Goal: Information Seeking & Learning: Learn about a topic

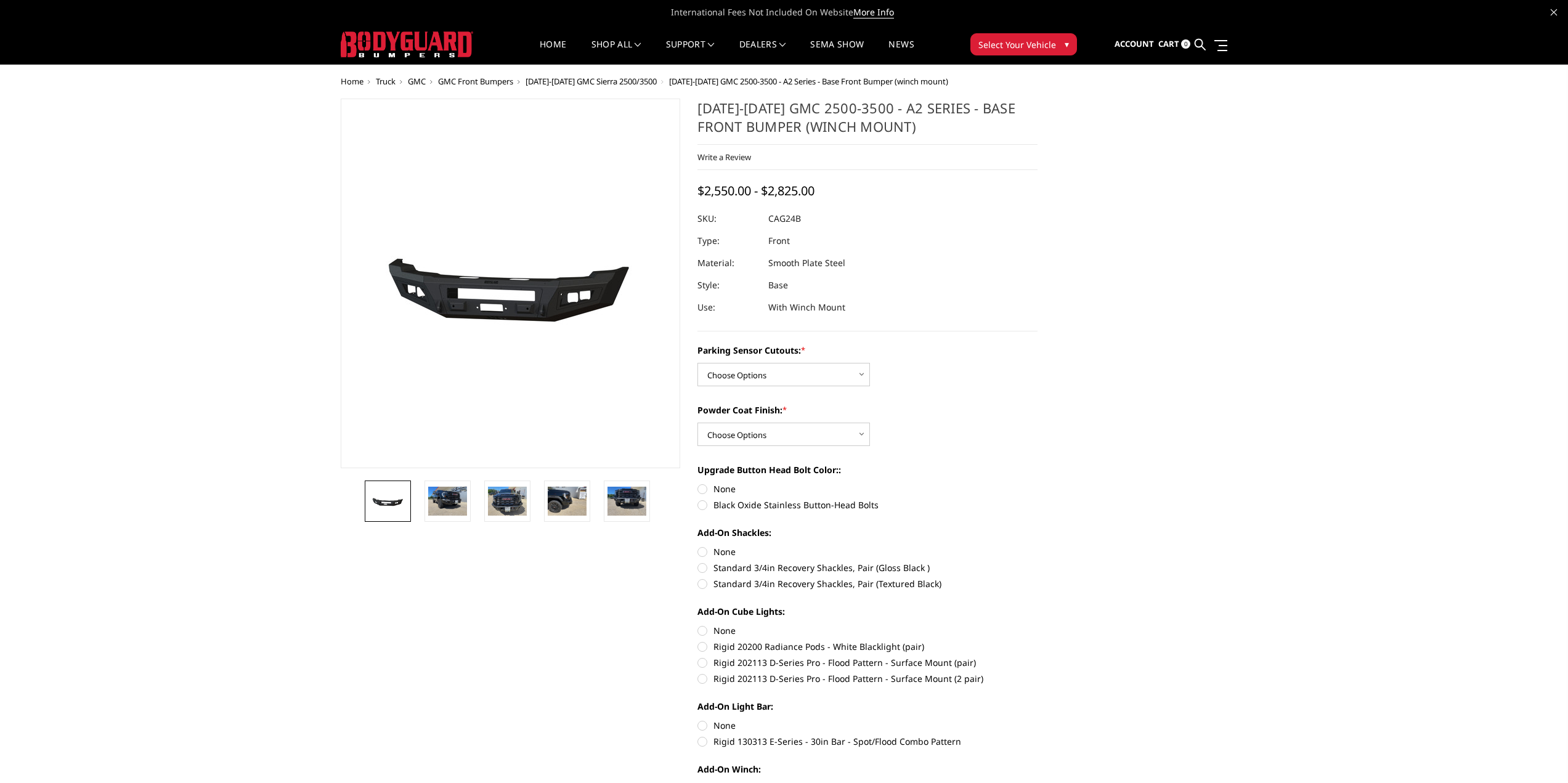
click at [452, 495] on img at bounding box center [447, 501] width 39 height 29
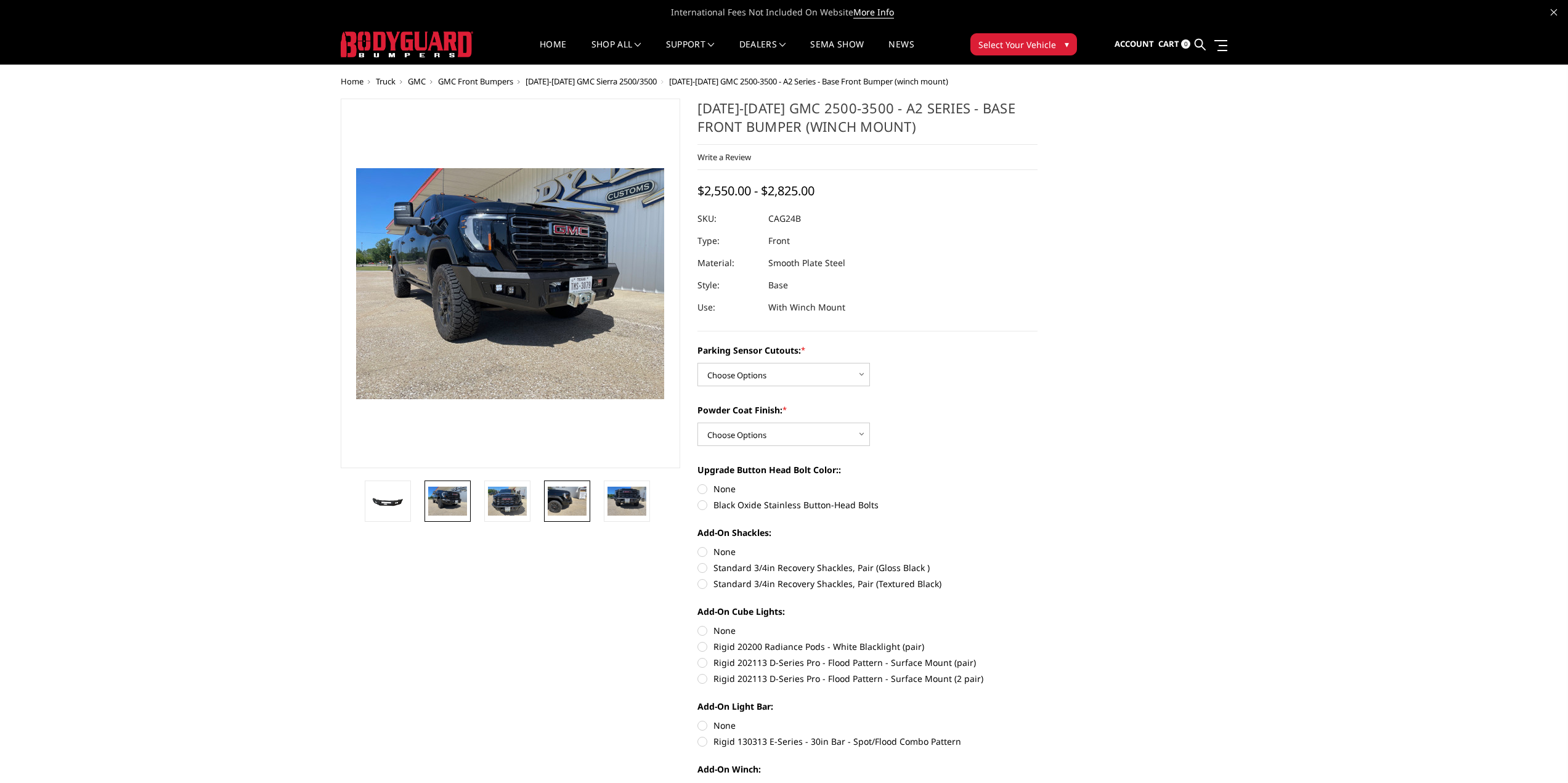
click at [566, 505] on img at bounding box center [567, 501] width 39 height 29
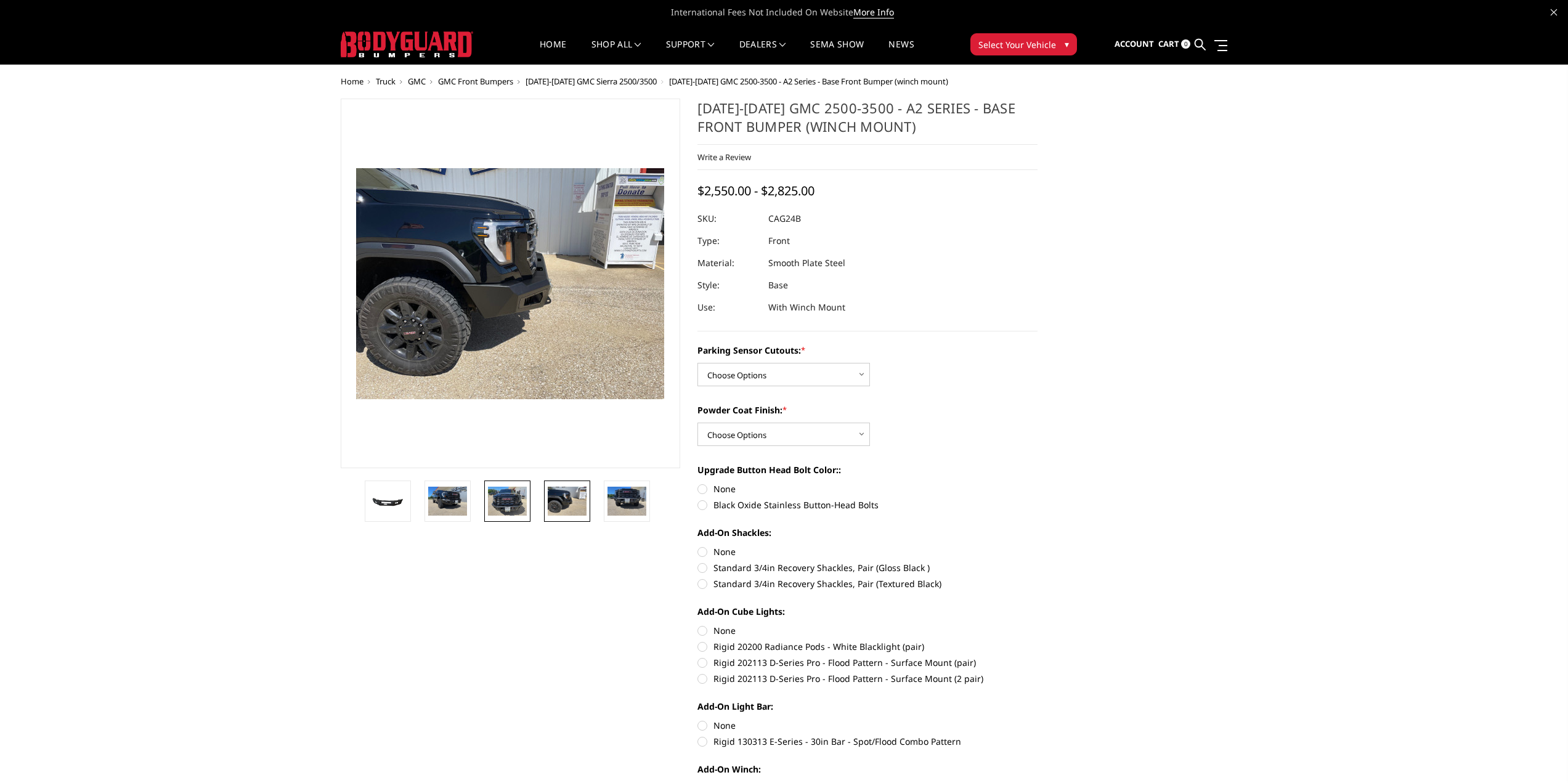
click at [516, 511] on img at bounding box center [507, 501] width 39 height 29
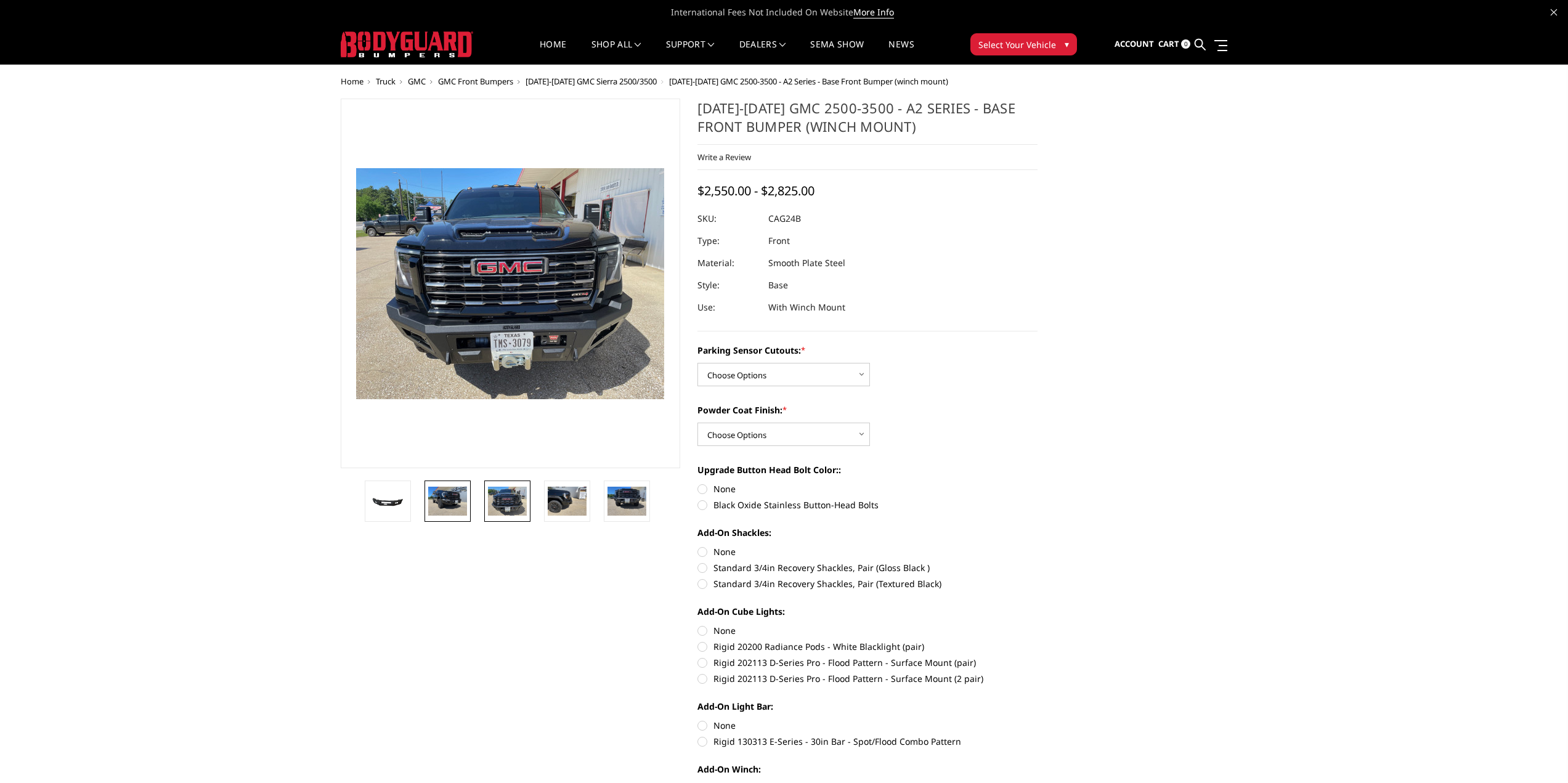
click at [429, 497] on img at bounding box center [447, 501] width 39 height 29
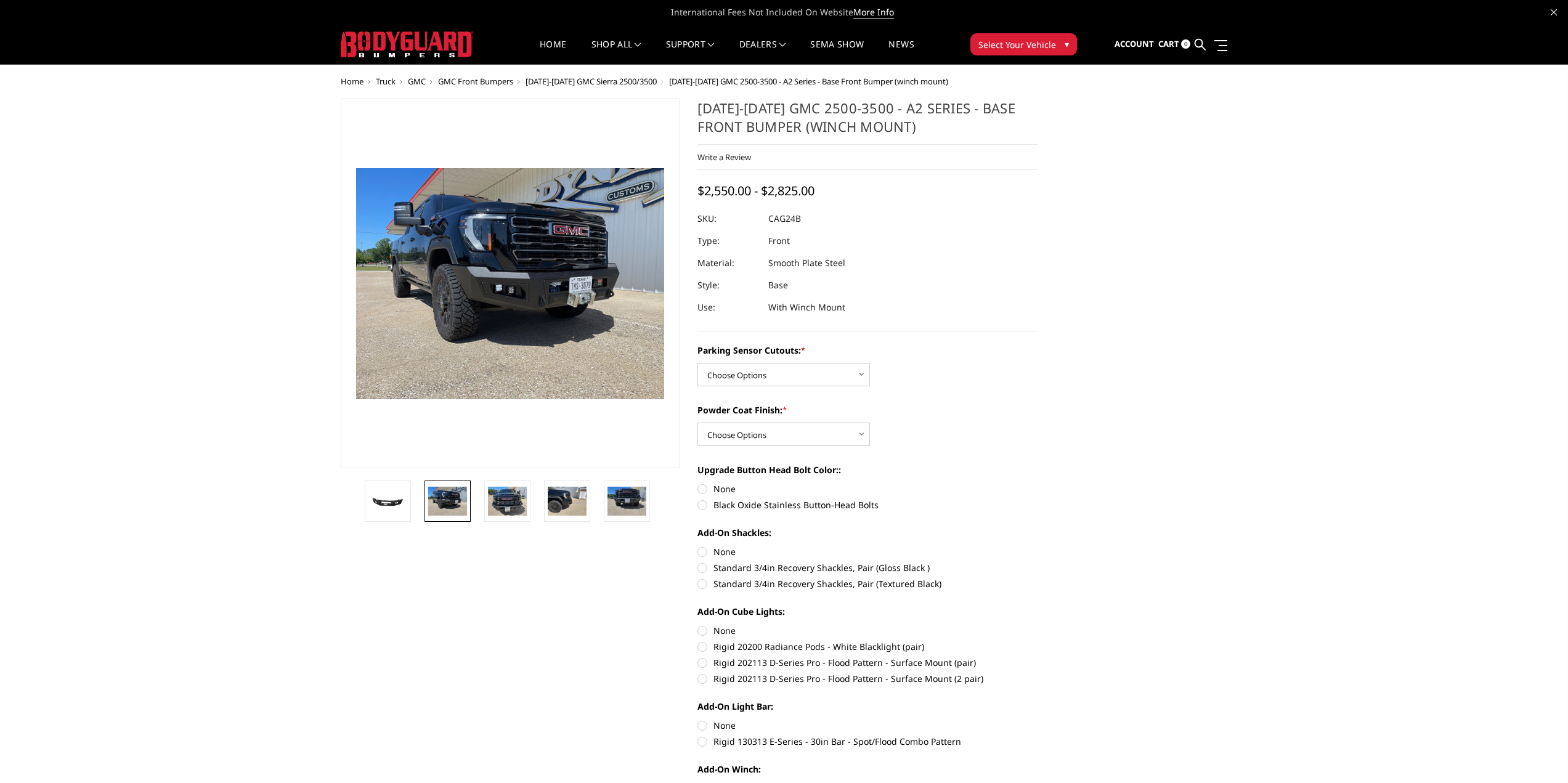
click at [810, 421] on div "Powder Coat Finish: * Choose Options Bare Metal Textured Black Powder Coat" at bounding box center [867, 425] width 340 height 43
click at [811, 430] on select "Choose Options Bare Metal Textured Black Powder Coat" at bounding box center [784, 434] width 173 height 24
click at [812, 430] on select "Choose Options Bare Metal Textured Black Powder Coat" at bounding box center [784, 434] width 173 height 24
click at [809, 381] on select "Choose Options No - Without Parking Sensor Cutouts Yes - With Parking Sensor Cu…" at bounding box center [784, 375] width 173 height 24
click at [994, 459] on div "Parking Sensor Cutouts: * Choose Options No - Without Parking Sensor Cutouts Ye…" at bounding box center [867, 656] width 340 height 625
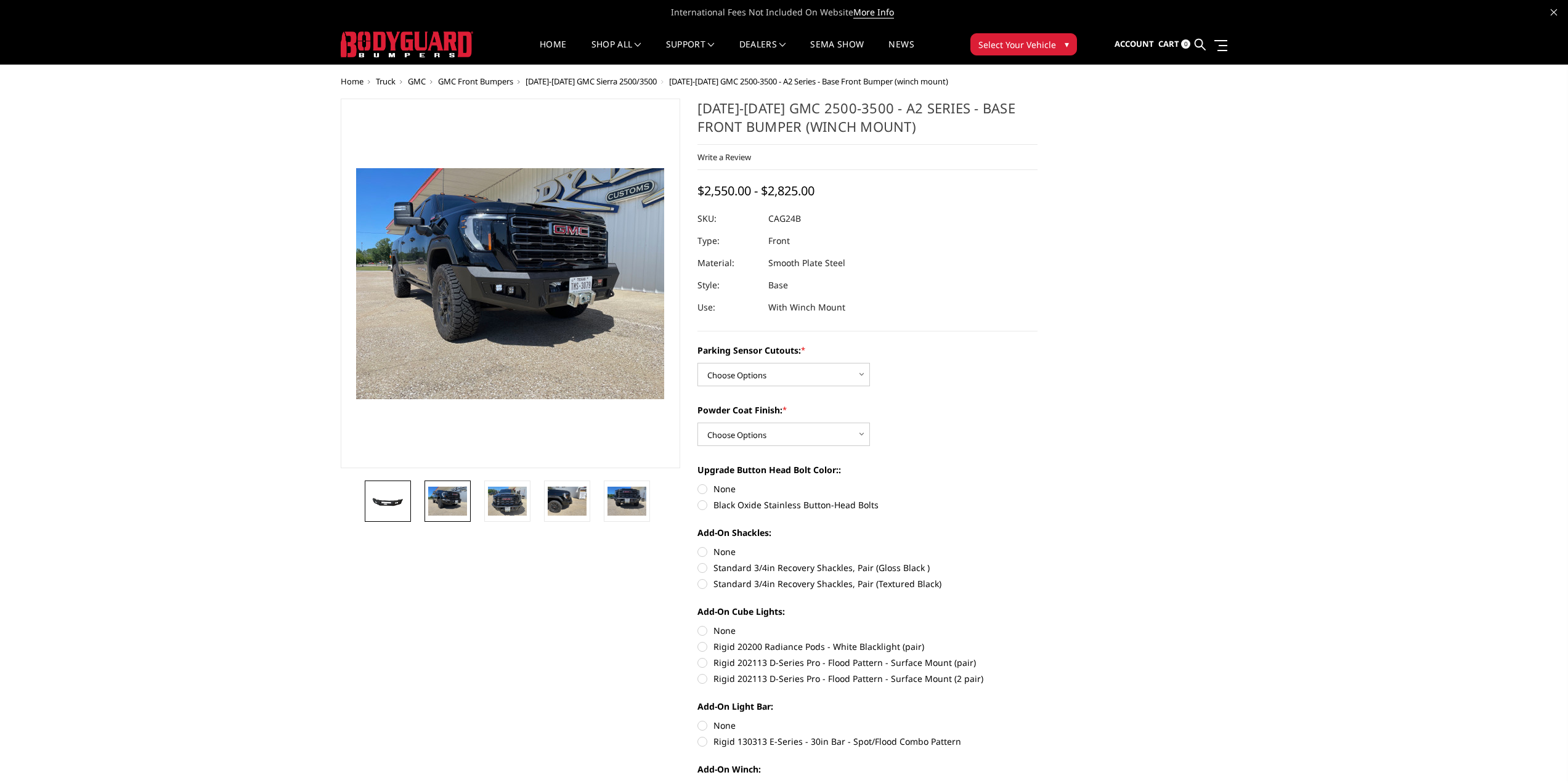
click at [392, 505] on img at bounding box center [388, 501] width 39 height 18
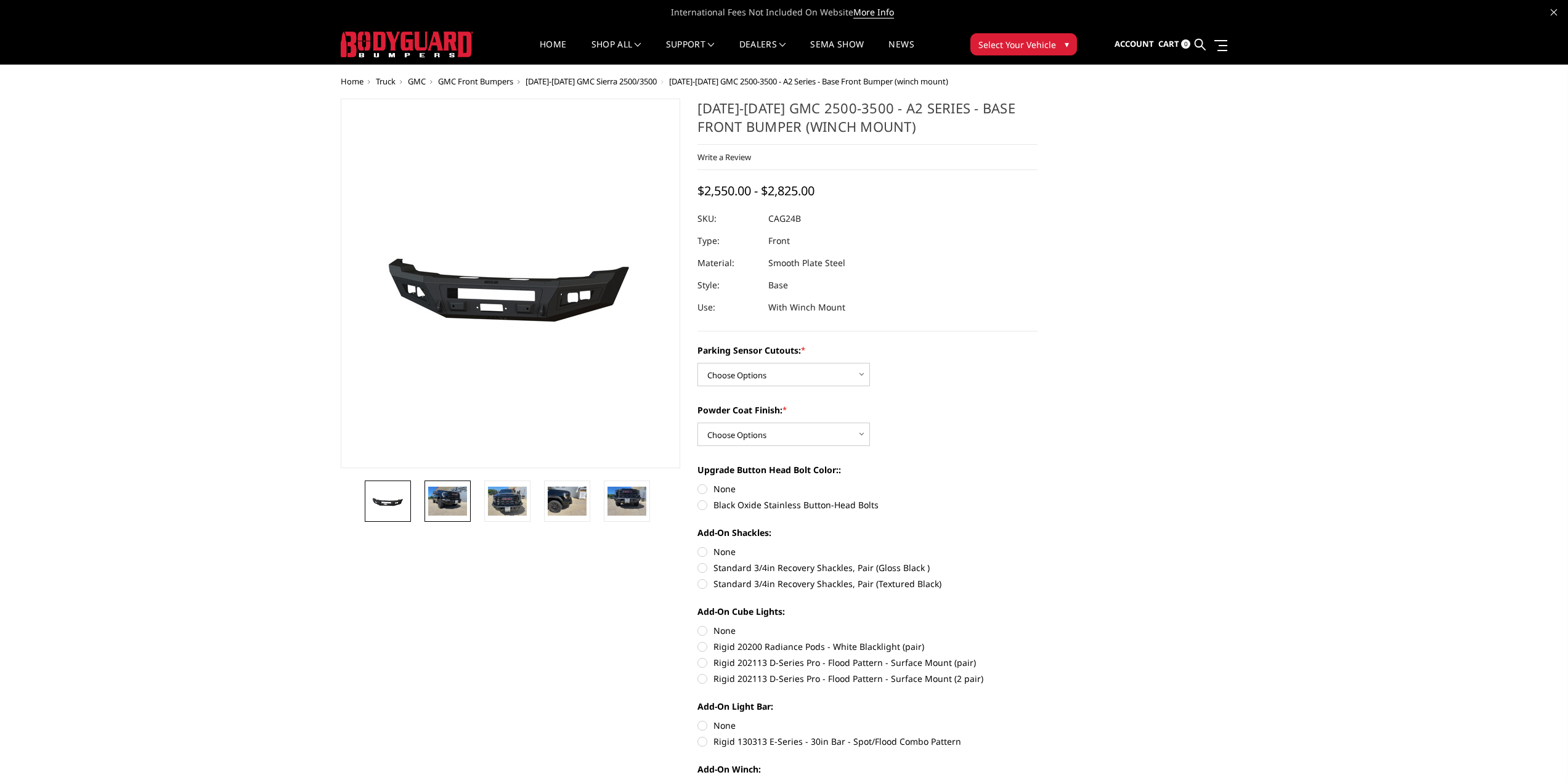
click at [445, 505] on img at bounding box center [447, 501] width 39 height 29
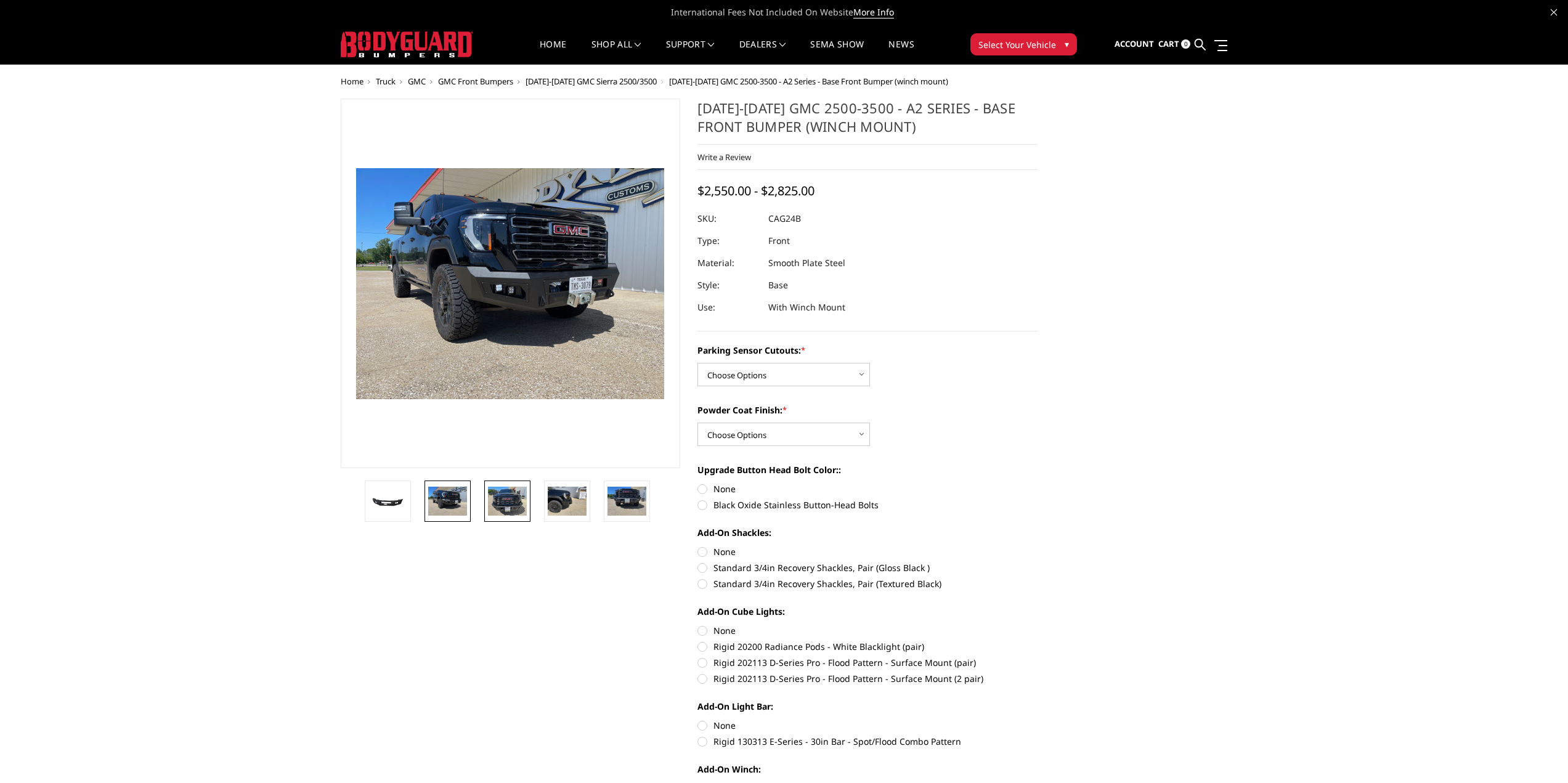
click at [513, 497] on img at bounding box center [507, 501] width 39 height 29
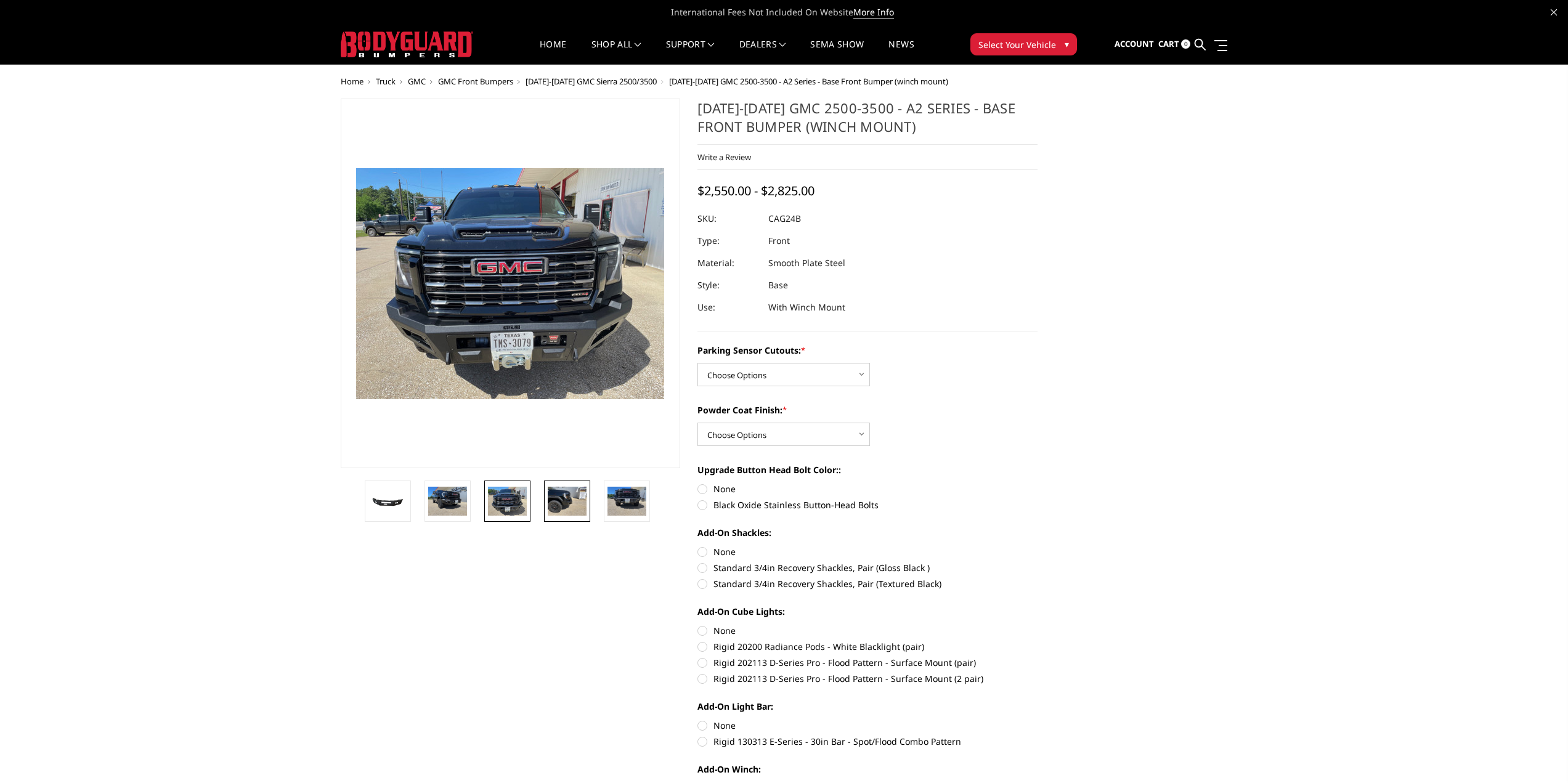
click at [545, 495] on link at bounding box center [567, 501] width 46 height 41
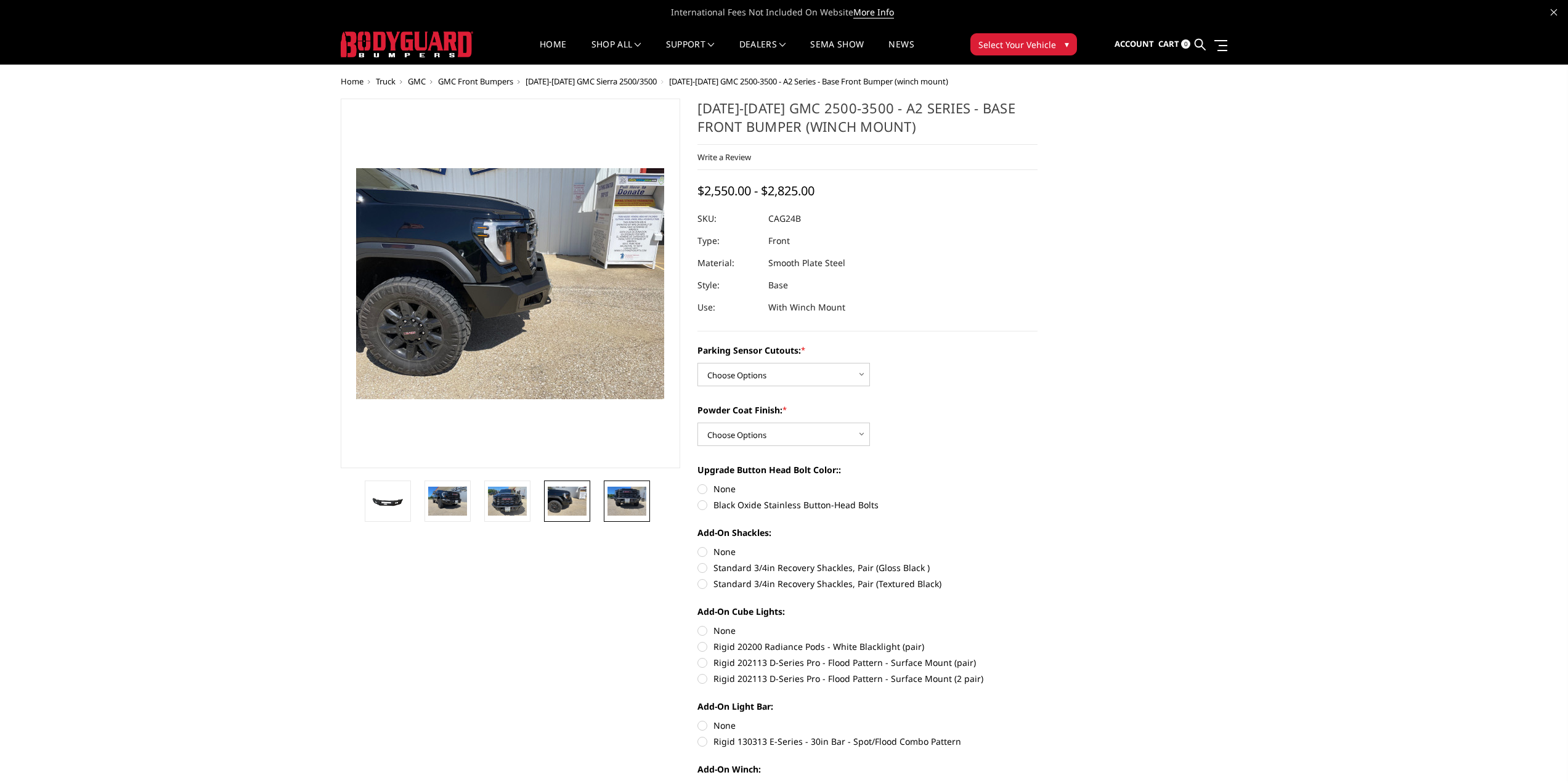
click at [626, 496] on img at bounding box center [626, 501] width 39 height 29
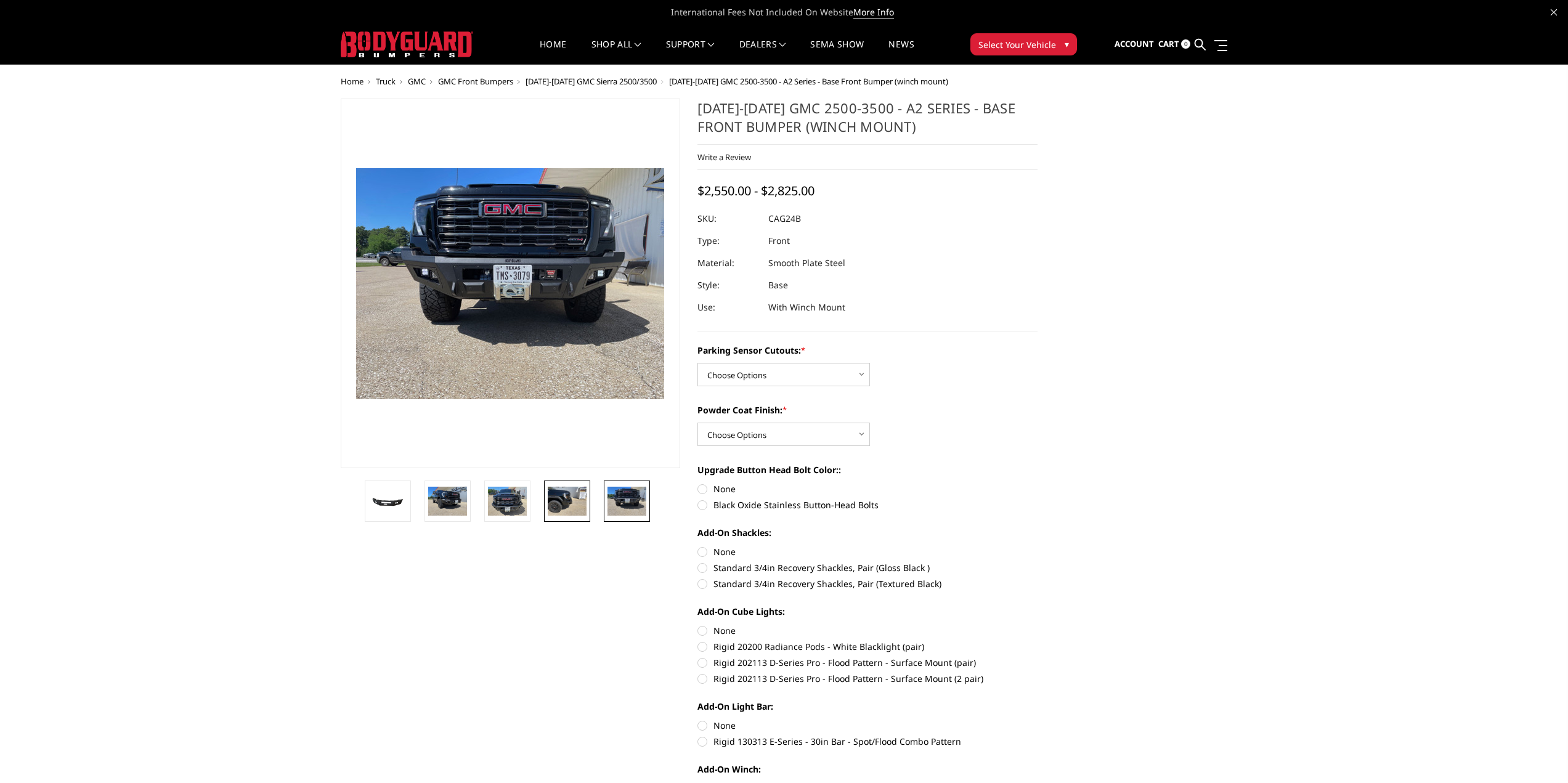
click at [561, 512] on img at bounding box center [567, 501] width 39 height 29
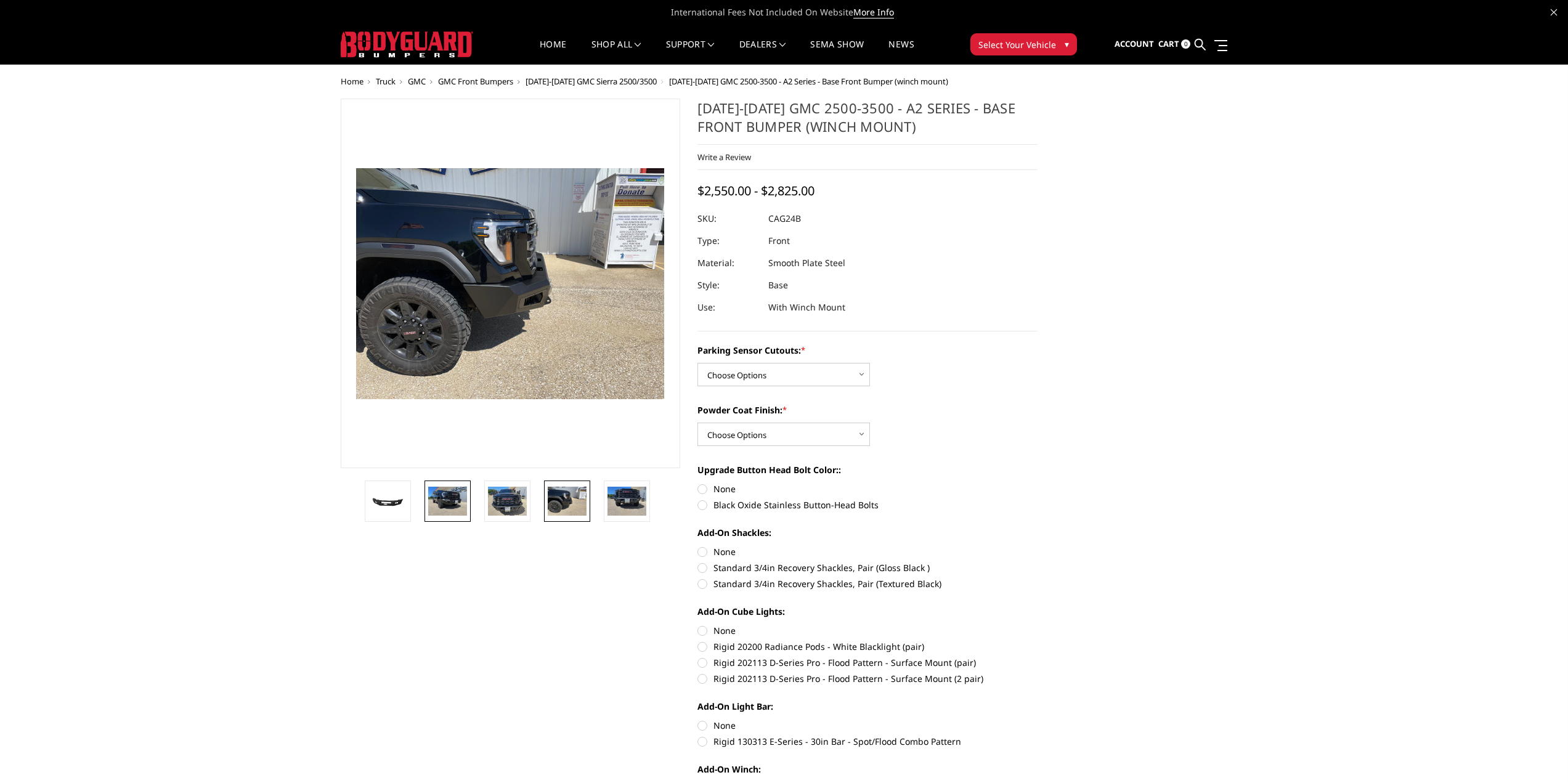
click at [470, 507] on link at bounding box center [447, 501] width 46 height 41
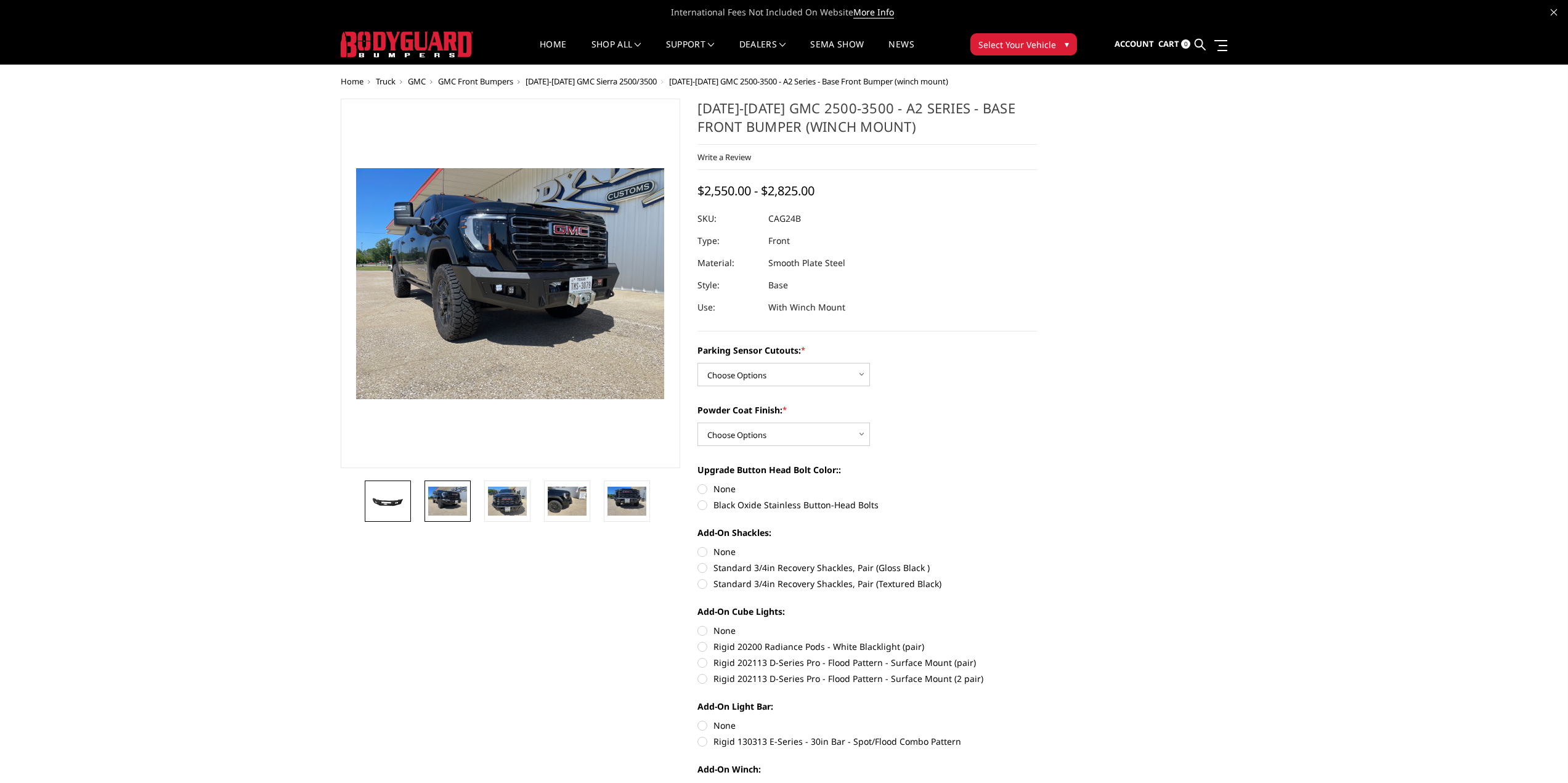
click at [389, 508] on img at bounding box center [388, 501] width 39 height 18
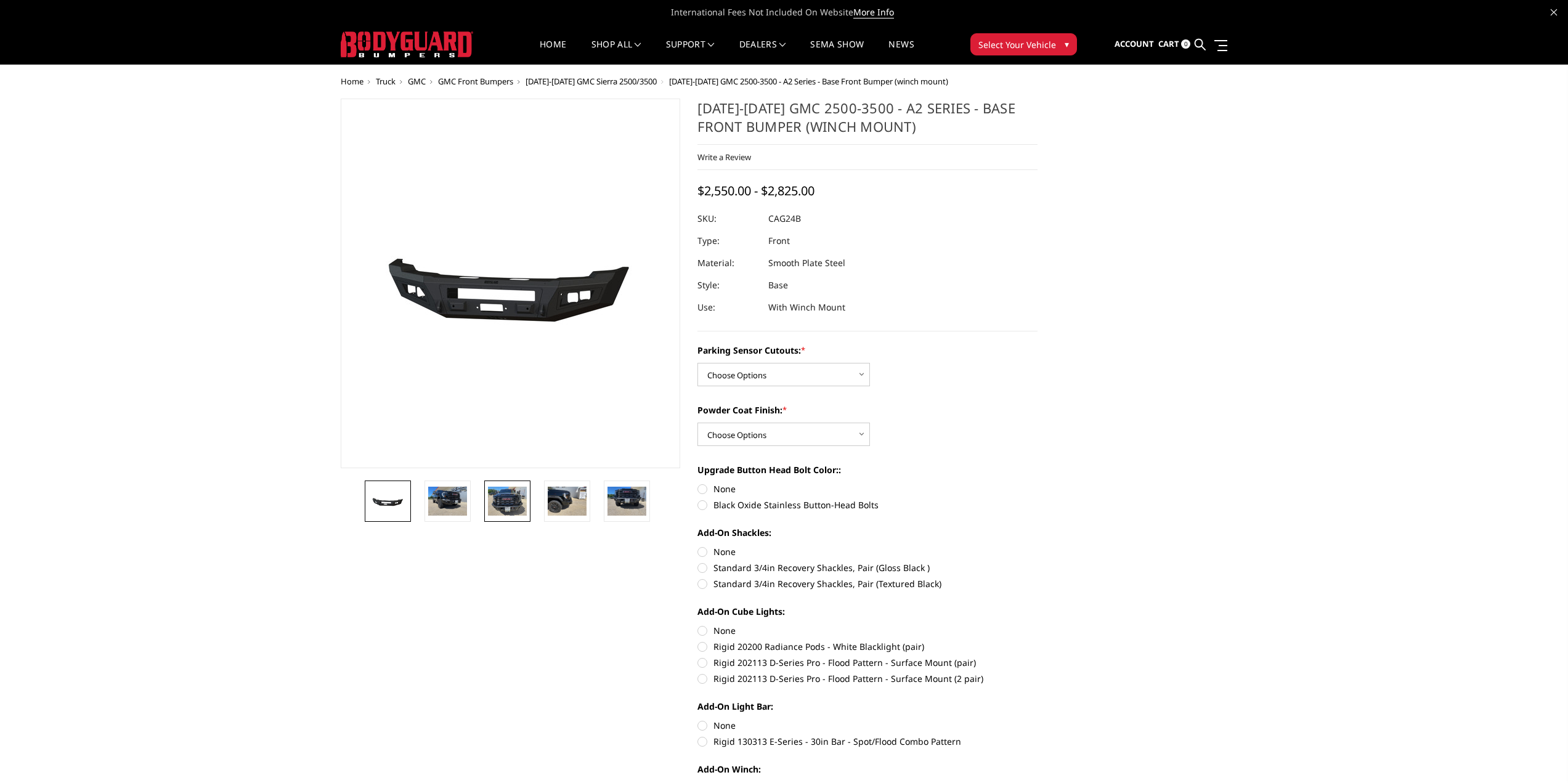
click at [509, 510] on img at bounding box center [507, 501] width 39 height 29
click at [487, 501] on link at bounding box center [507, 501] width 46 height 41
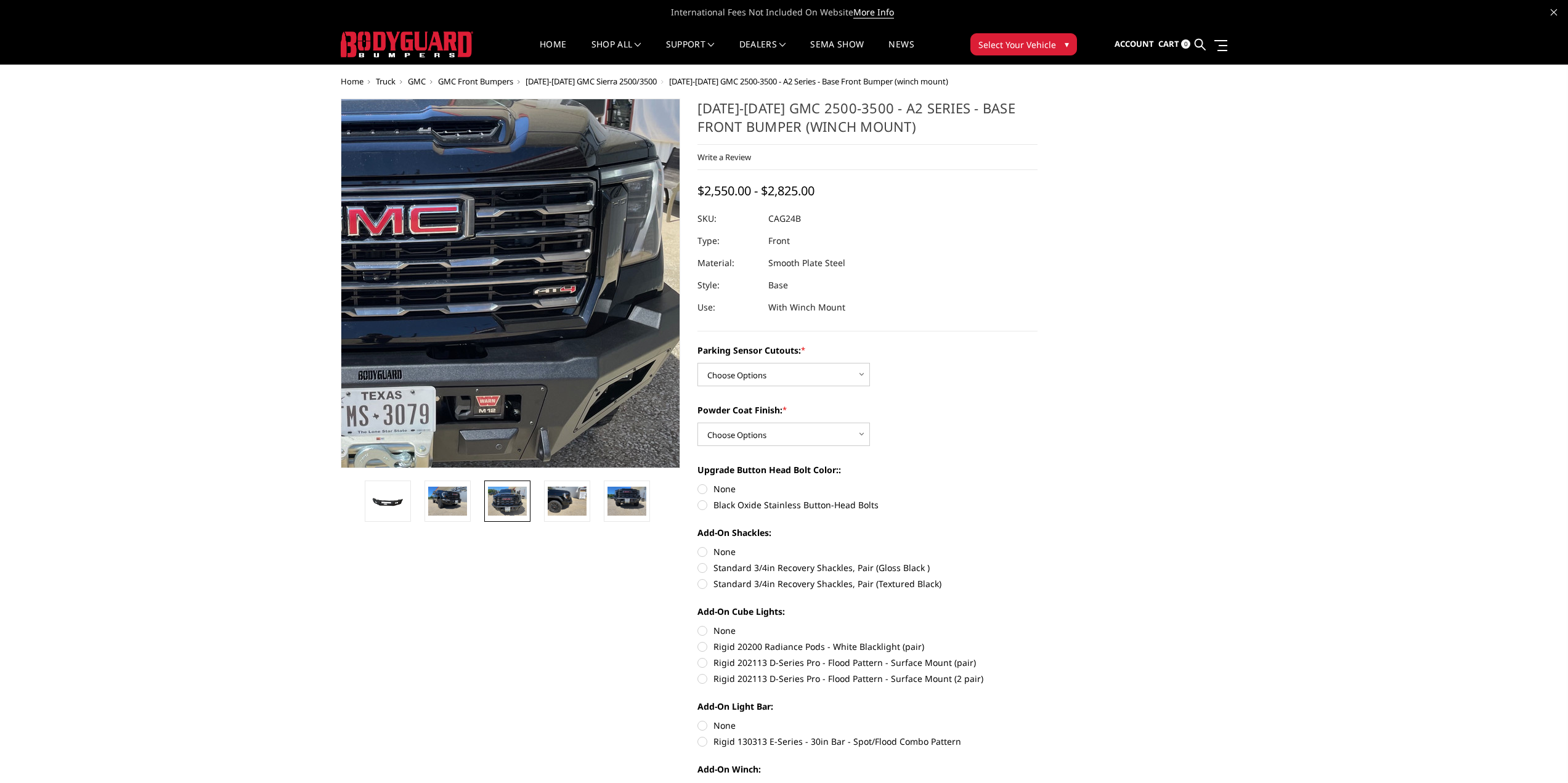
click at [613, 319] on img at bounding box center [376, 262] width 789 height 591
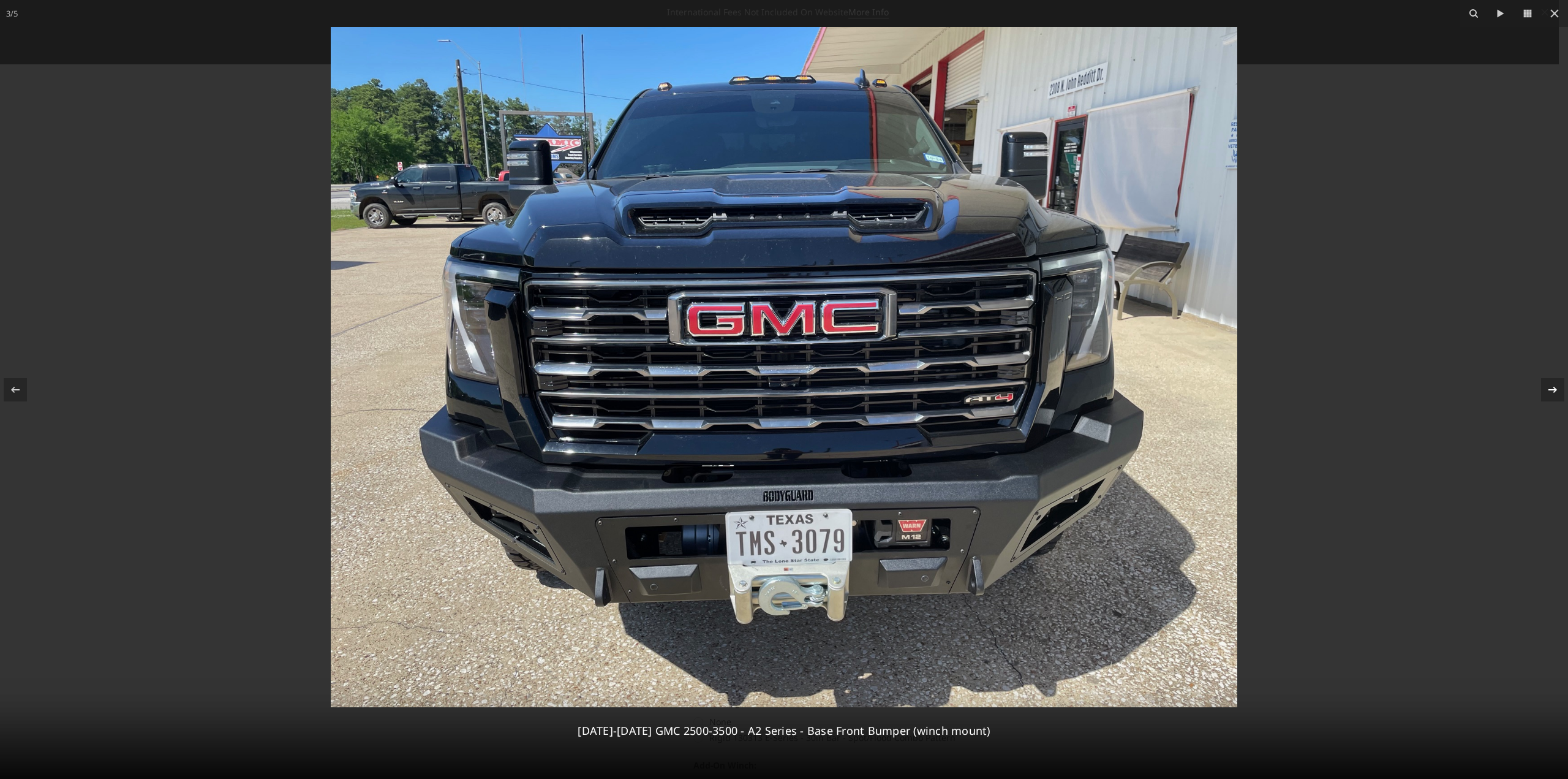
click at [1550, 395] on icon at bounding box center [1553, 390] width 14 height 14
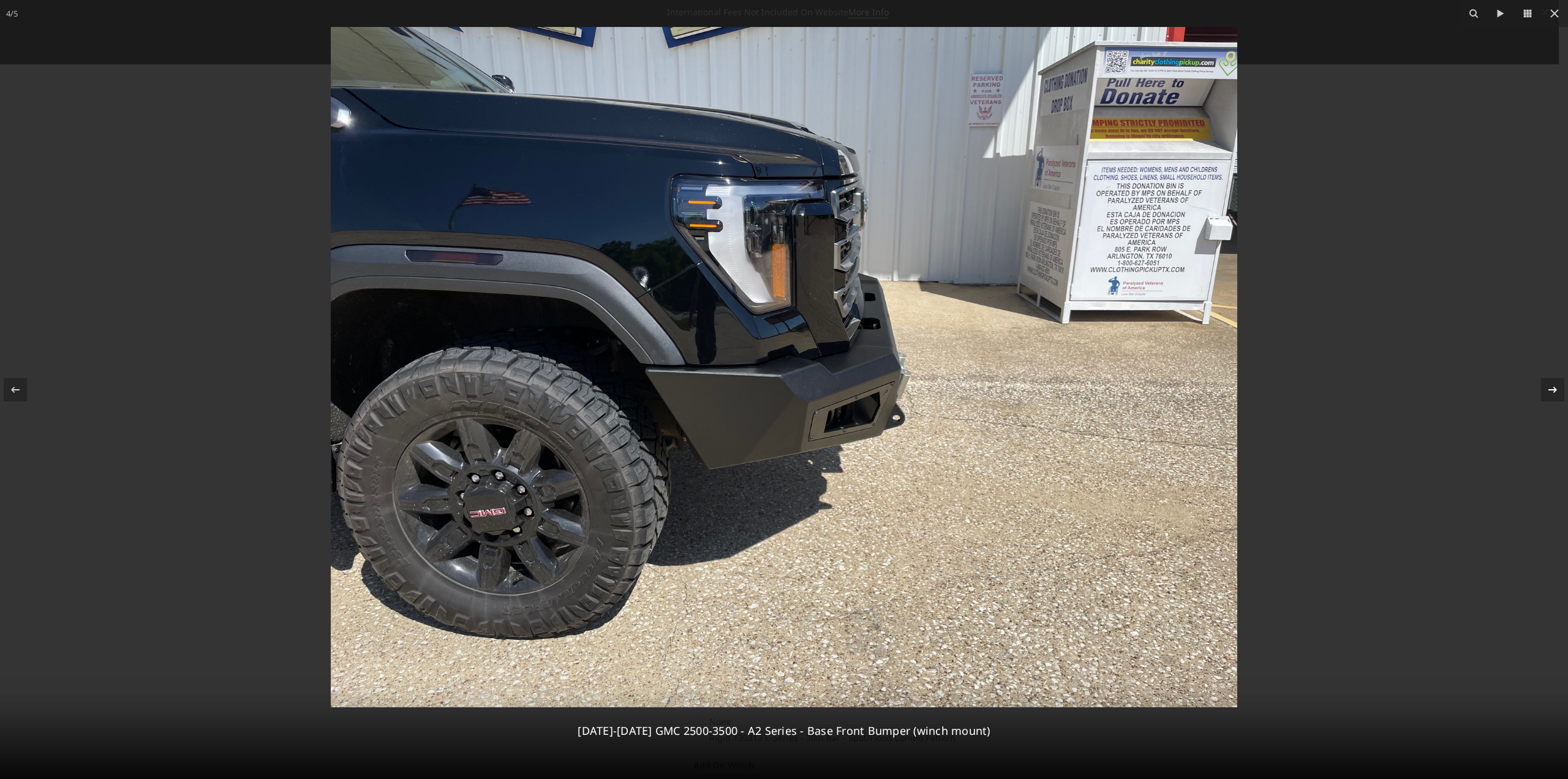
click at [1550, 395] on icon at bounding box center [1553, 390] width 14 height 14
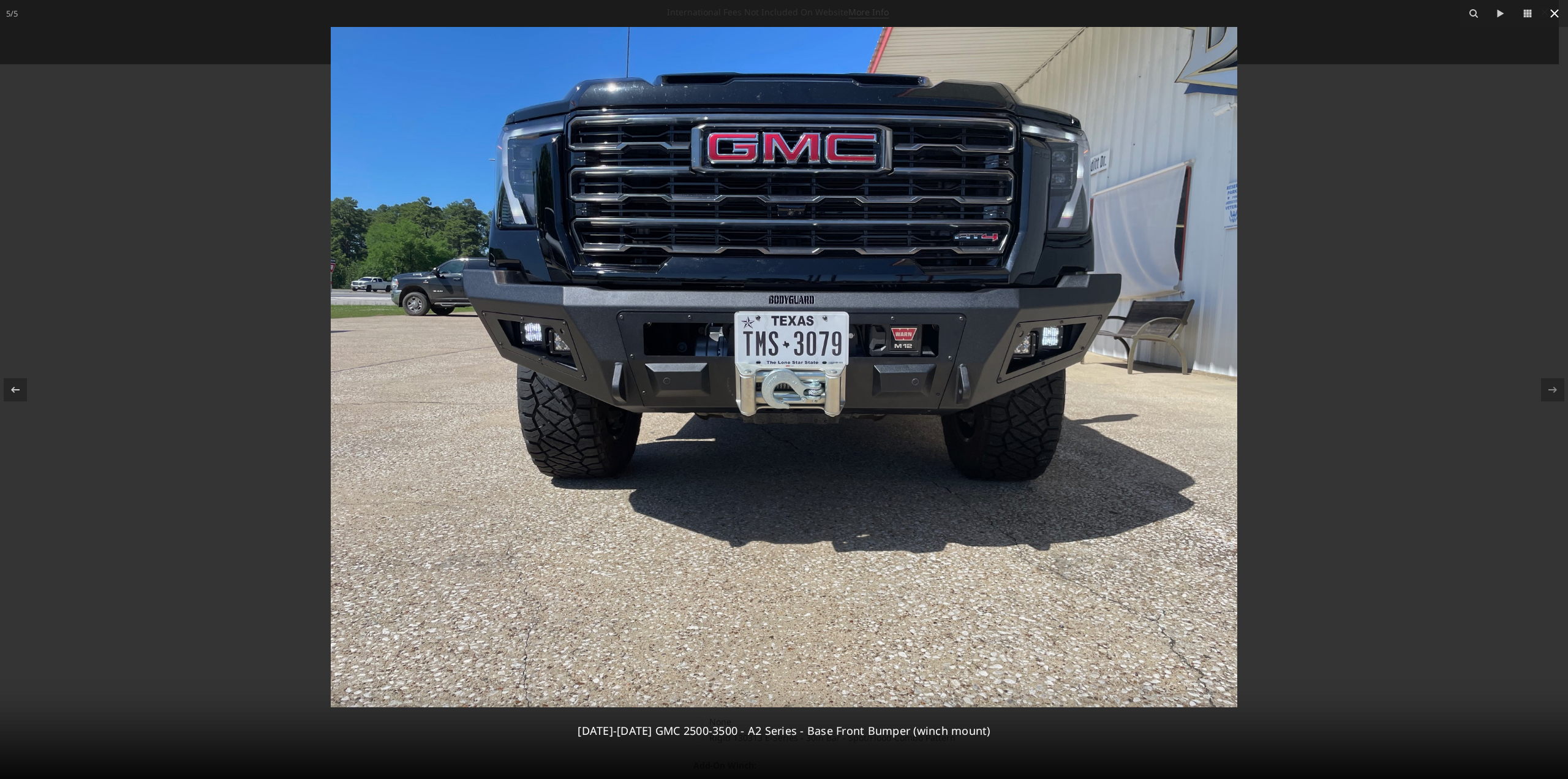
click at [1553, 14] on icon at bounding box center [1554, 13] width 14 height 14
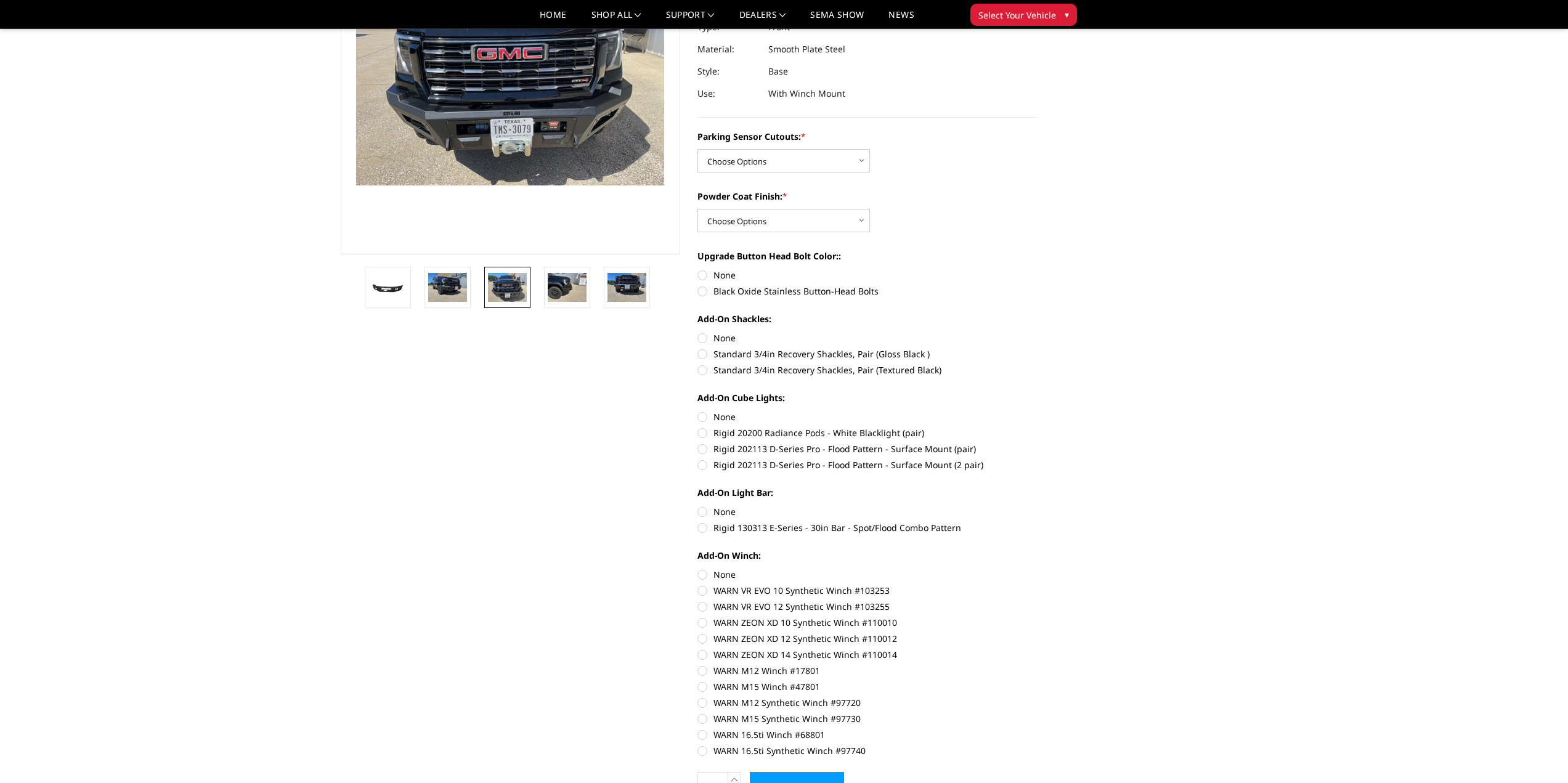
scroll to position [185, 0]
